Goal: Information Seeking & Learning: Find specific fact

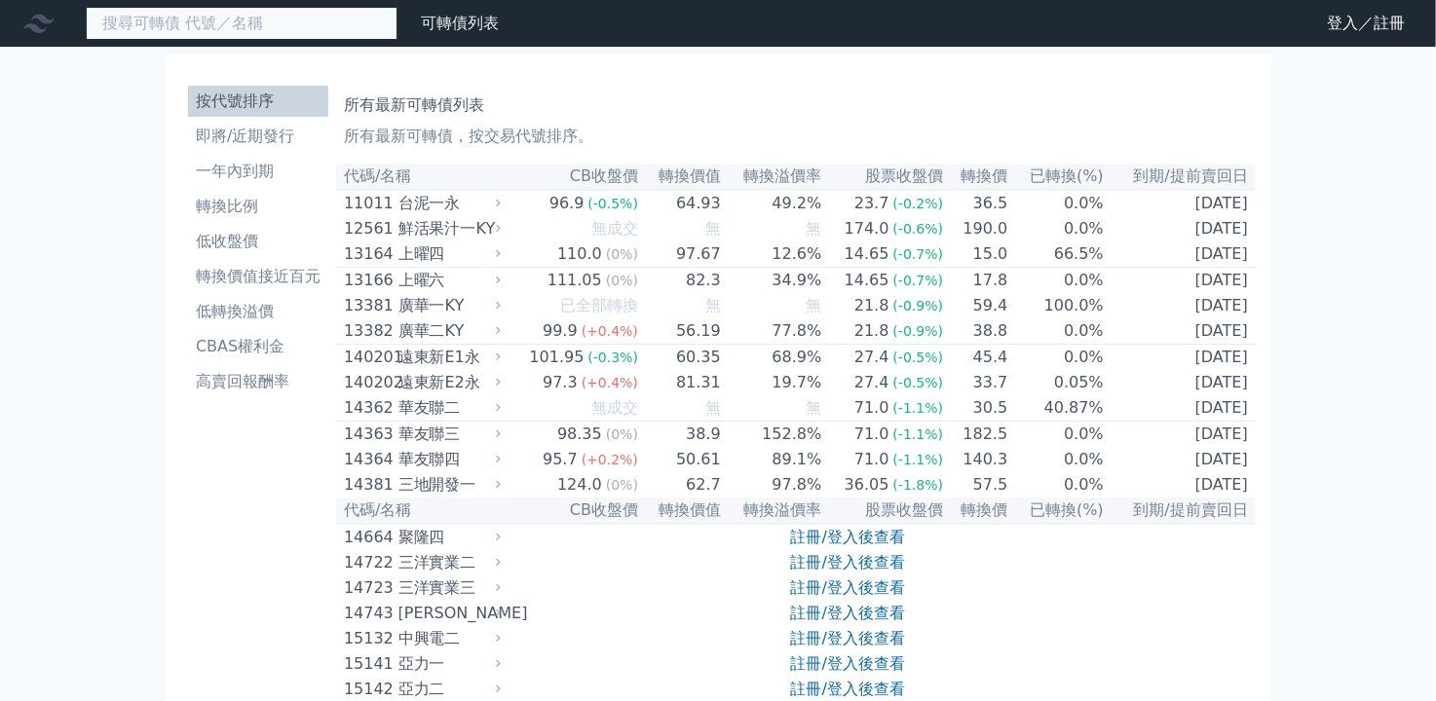
click at [273, 22] on input at bounding box center [242, 23] width 312 height 33
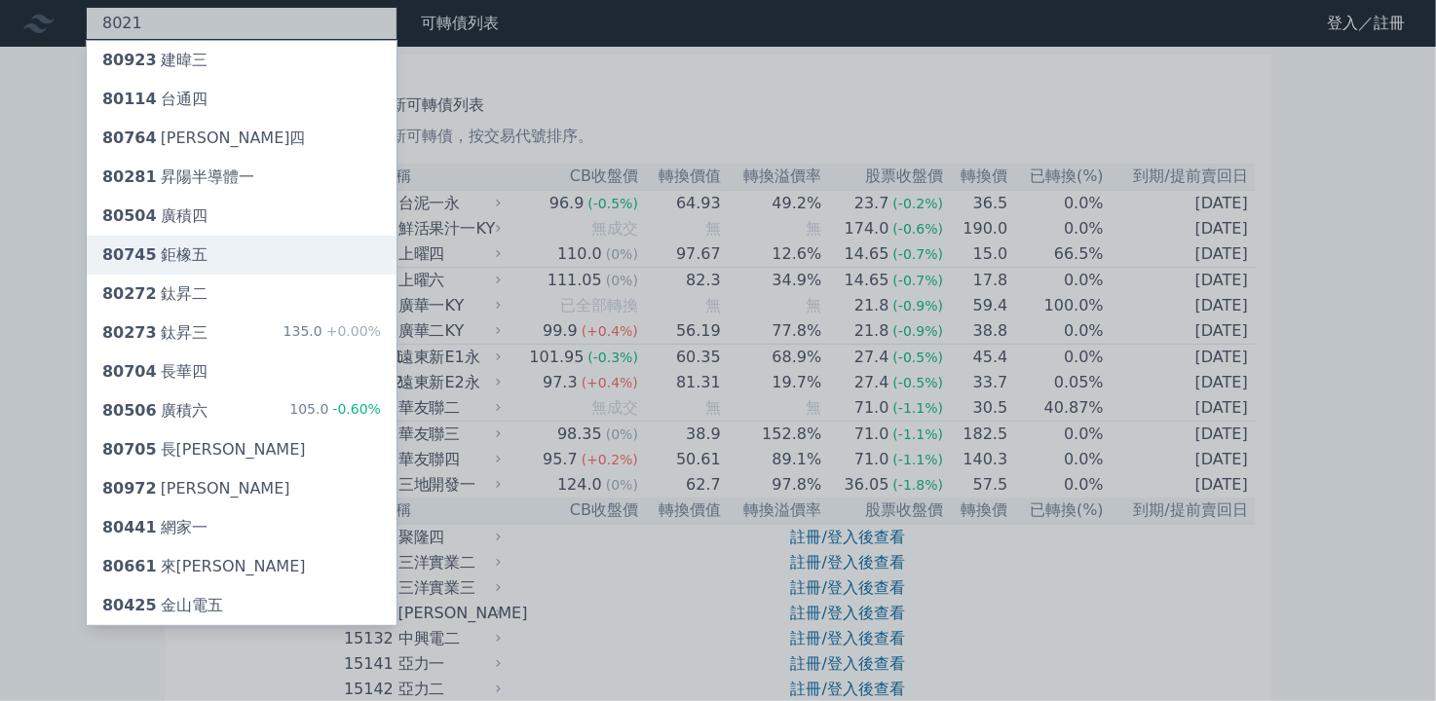
scroll to position [97, 0]
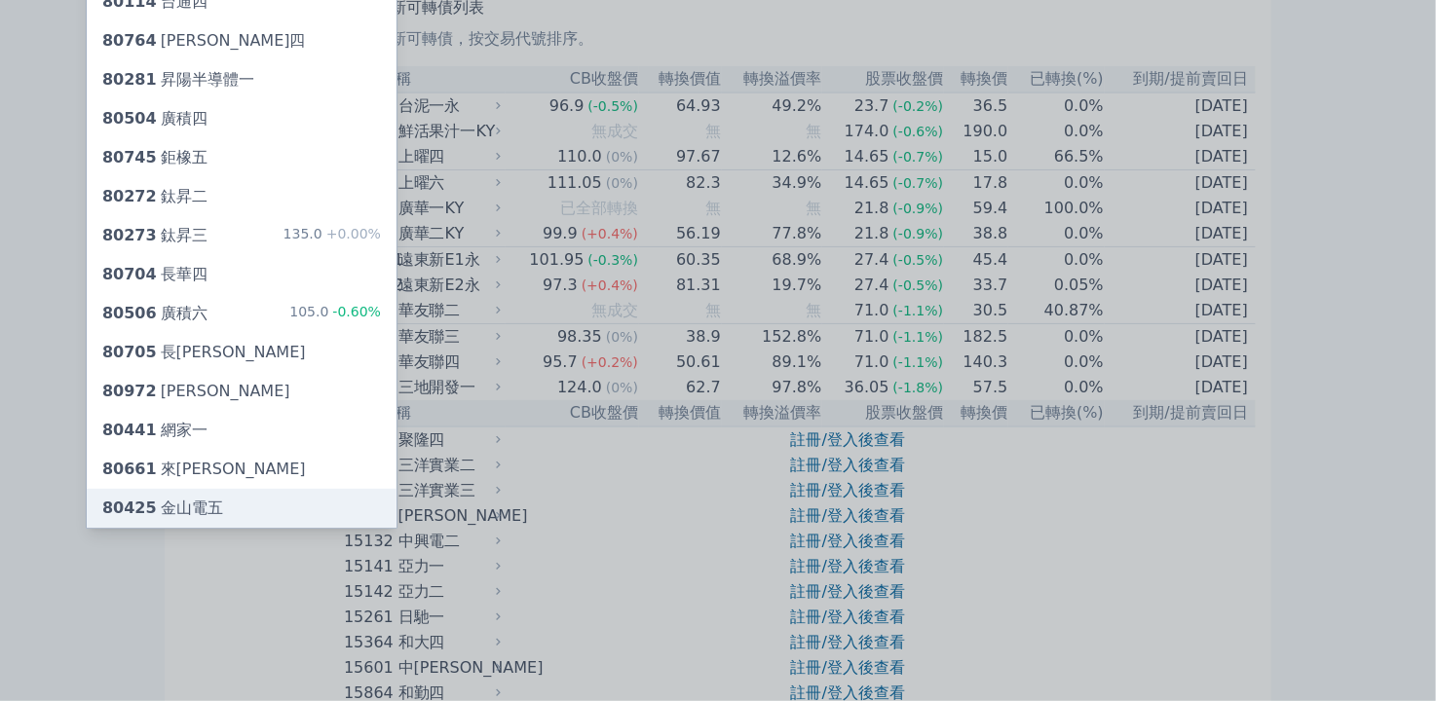
type input "8021"
click at [173, 520] on div "80425 金山電五" at bounding box center [162, 508] width 121 height 23
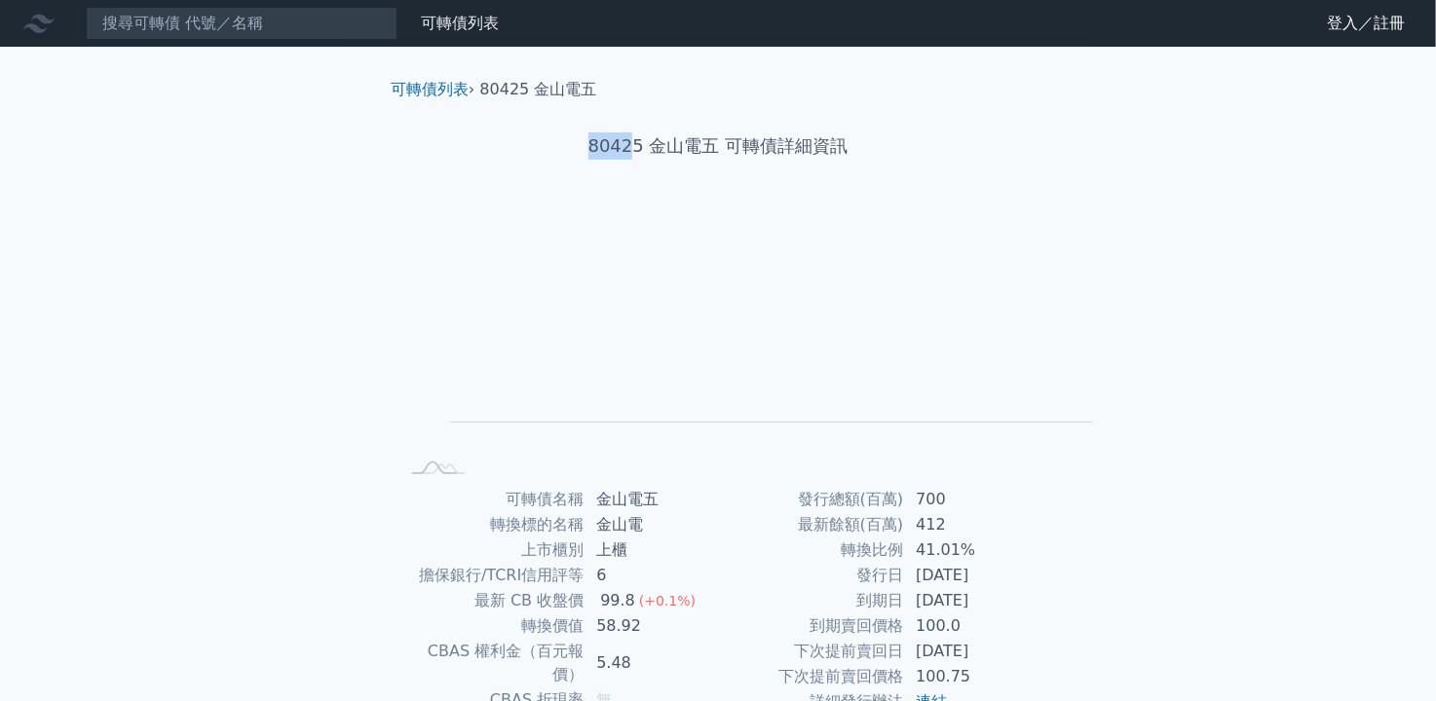
drag, startPoint x: 622, startPoint y: 164, endPoint x: 581, endPoint y: 160, distance: 41.1
click at [581, 160] on h1 "80425 金山電五 可轉債詳細資訊" at bounding box center [718, 145] width 686 height 27
copy h1 "8042"
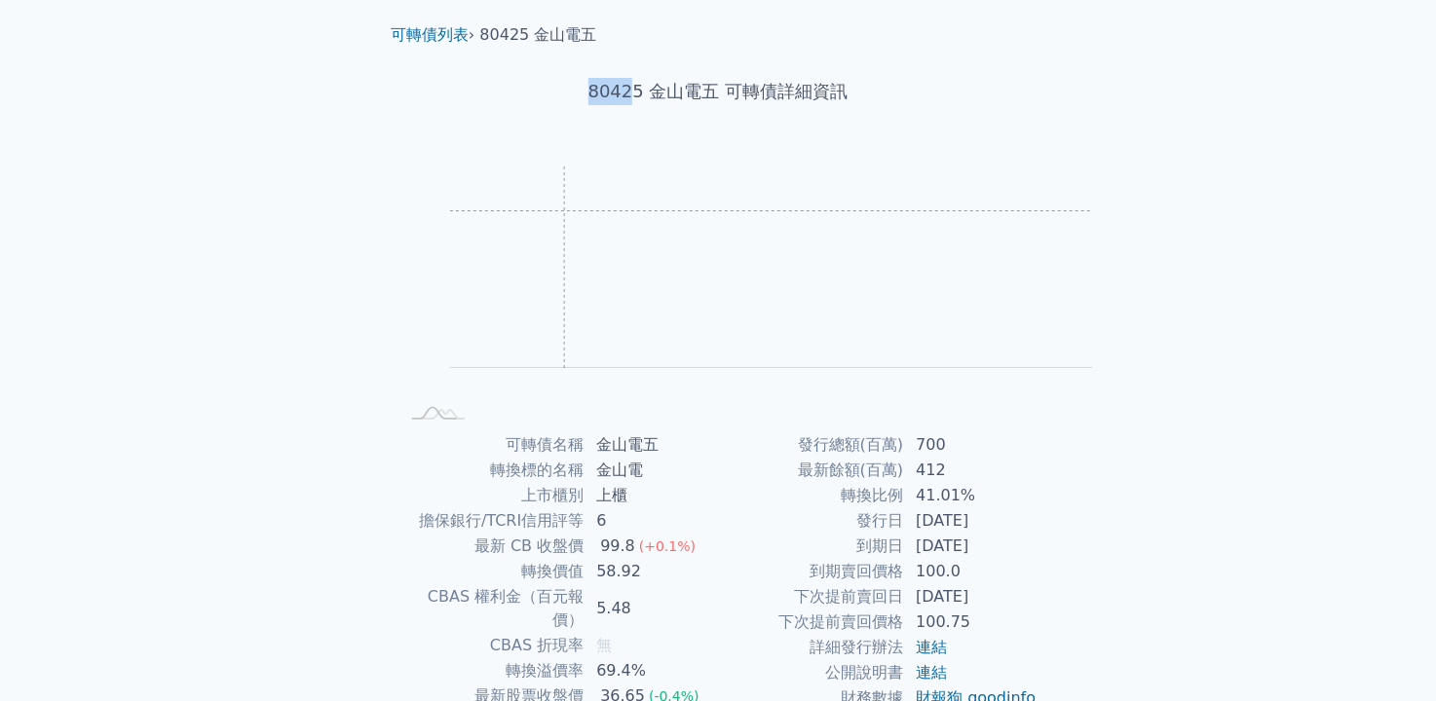
scroll to position [97, 0]
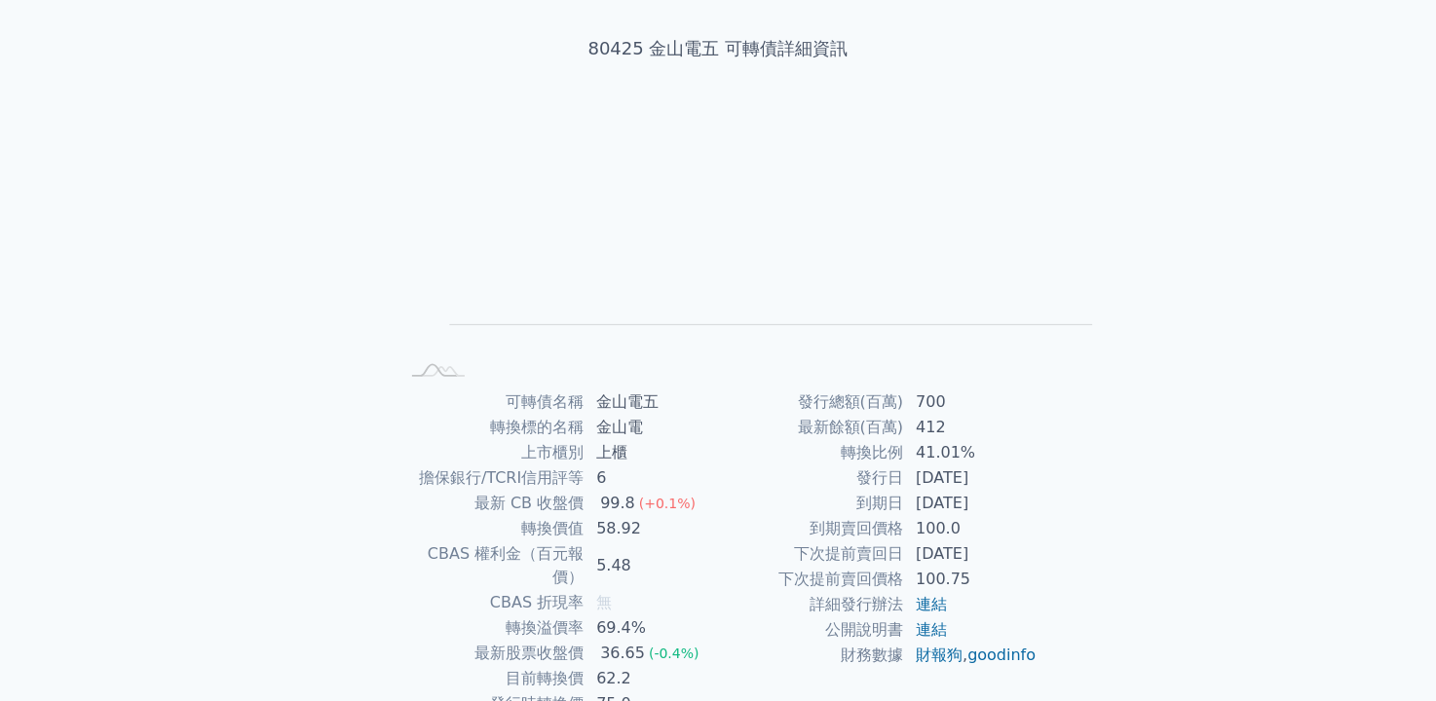
drag, startPoint x: 322, startPoint y: 157, endPoint x: 443, endPoint y: 23, distance: 180.0
click at [344, 157] on div "可轉債列表 › 80425 金山電五 80425 金山電五 可轉債詳細資訊 Zoom Out L L Chart created using amCharts…" at bounding box center [718, 388] width 748 height 879
